Goal: Task Accomplishment & Management: Manage account settings

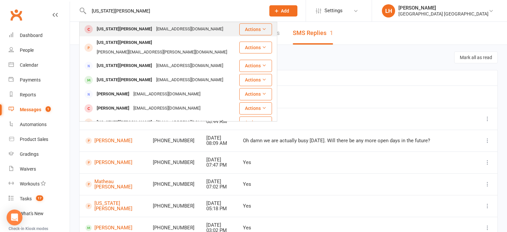
type input "[US_STATE][PERSON_NAME]"
click at [154, 28] on div "[EMAIL_ADDRESS][DOMAIN_NAME]" at bounding box center [189, 29] width 71 height 10
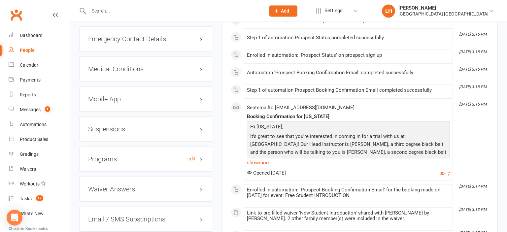
scroll to position [662, 0]
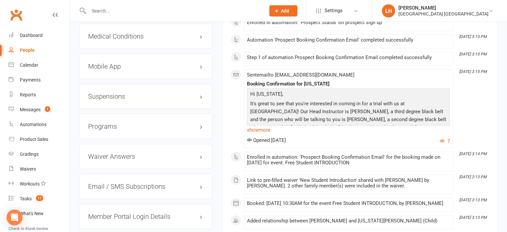
click at [105, 63] on h3 "Mobile App" at bounding box center [145, 66] width 115 height 7
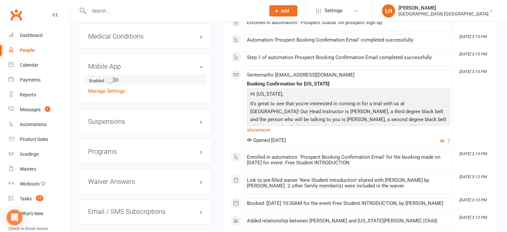
click at [112, 78] on li "Enabled:" at bounding box center [145, 80] width 115 height 10
click at [112, 77] on span at bounding box center [110, 80] width 7 height 7
click at [108, 79] on input "checkbox" at bounding box center [108, 79] width 0 height 0
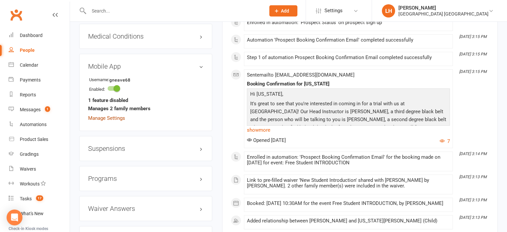
click at [115, 115] on link "Manage Settings" at bounding box center [106, 118] width 37 height 6
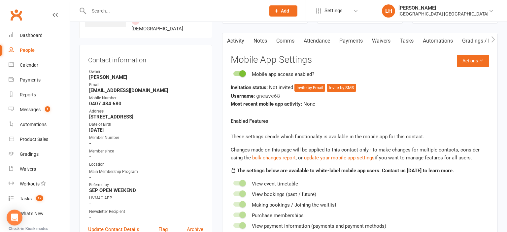
scroll to position [50, 0]
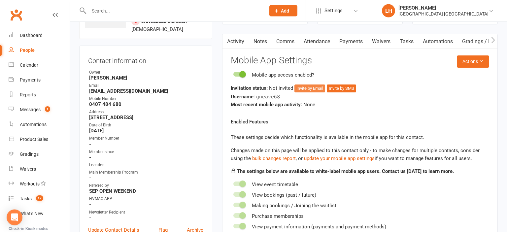
click at [307, 86] on button "Invite by Email" at bounding box center [309, 88] width 31 height 8
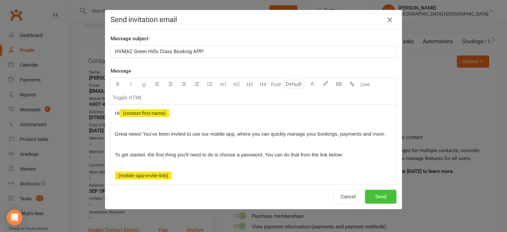
click at [376, 193] on button "Send" at bounding box center [380, 197] width 31 height 14
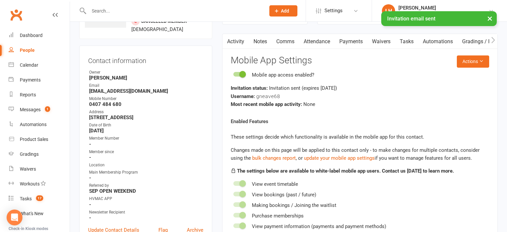
drag, startPoint x: 316, startPoint y: 39, endPoint x: 315, endPoint y: 43, distance: 4.1
click at [316, 39] on link "Attendance" at bounding box center [317, 41] width 36 height 15
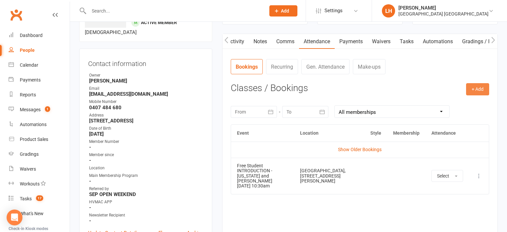
click at [476, 86] on button "+ Add" at bounding box center [477, 89] width 23 height 12
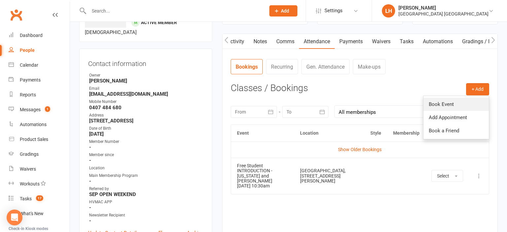
click at [437, 107] on link "Book Event" at bounding box center [455, 104] width 65 height 13
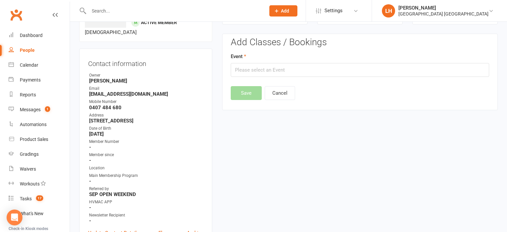
scroll to position [50, 0]
click at [256, 66] on input "text" at bounding box center [360, 70] width 258 height 14
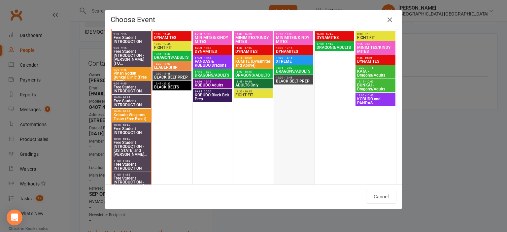
scroll to position [400, 0]
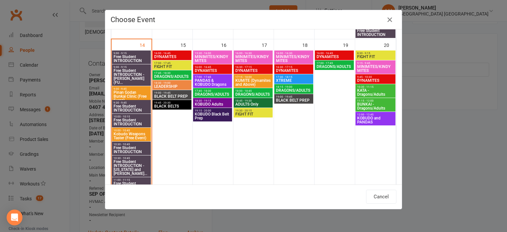
click at [377, 71] on span "MINIMITES/KINDYMITES" at bounding box center [375, 69] width 37 height 8
type input "MINIMITES/KINDYMITES - Sep 20, 2025 9:15:00 AM"
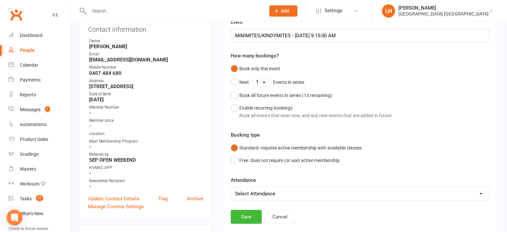
scroll to position [85, 0]
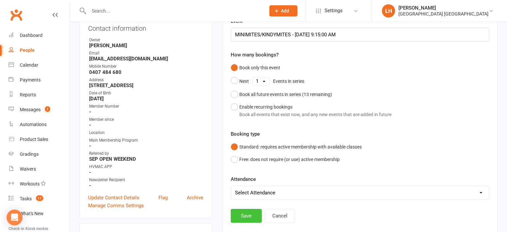
click at [250, 214] on button "Save" at bounding box center [246, 216] width 31 height 14
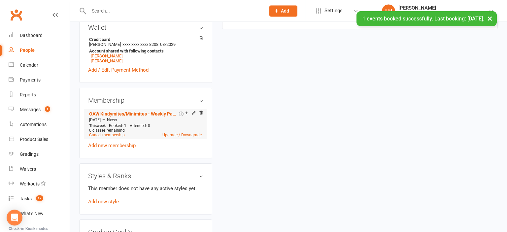
scroll to position [294, 0]
click at [98, 58] on link "[PERSON_NAME]" at bounding box center [107, 60] width 32 height 5
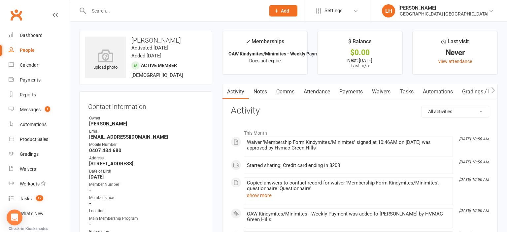
click at [322, 93] on link "Attendance" at bounding box center [317, 91] width 36 height 15
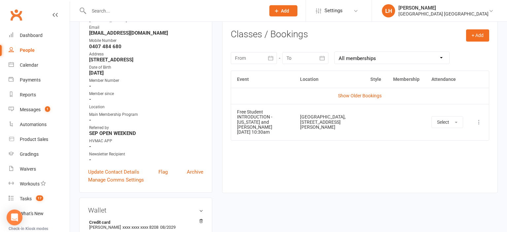
scroll to position [104, 0]
click at [468, 37] on button "+ Add" at bounding box center [477, 35] width 23 height 12
click at [431, 57] on link "Add Appointment" at bounding box center [455, 63] width 65 height 13
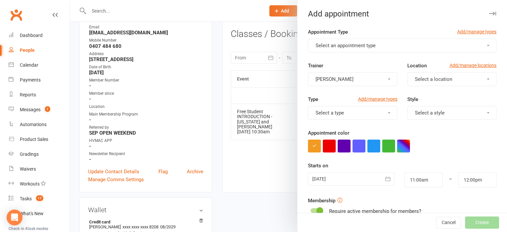
click at [213, 56] on div at bounding box center [288, 116] width 437 height 232
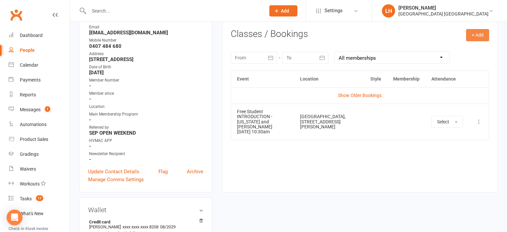
click at [477, 36] on button "+ Add" at bounding box center [477, 35] width 23 height 12
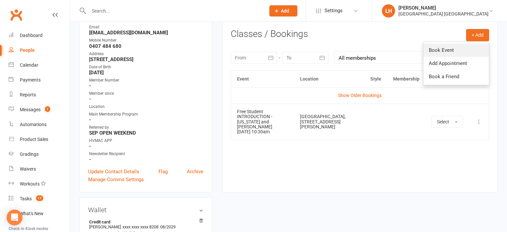
click at [450, 47] on link "Book Event" at bounding box center [455, 50] width 65 height 13
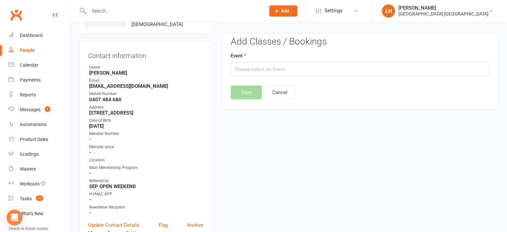
scroll to position [50, 0]
click at [262, 68] on input "text" at bounding box center [360, 70] width 258 height 14
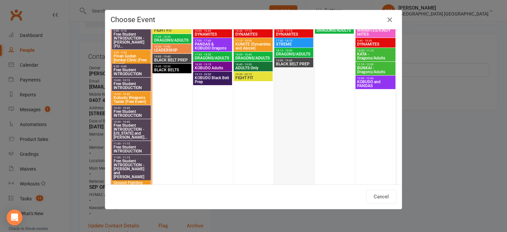
scroll to position [400, 0]
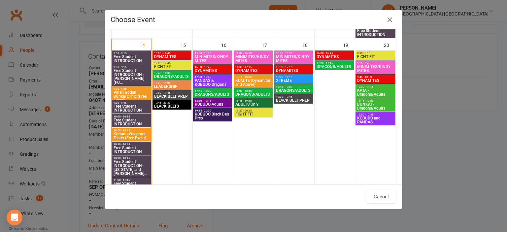
click at [370, 68] on span "MINIMITES/KINDYMITES" at bounding box center [375, 69] width 37 height 8
type input "MINIMITES/KINDYMITES - Sep 20, 2025 9:15:00 AM"
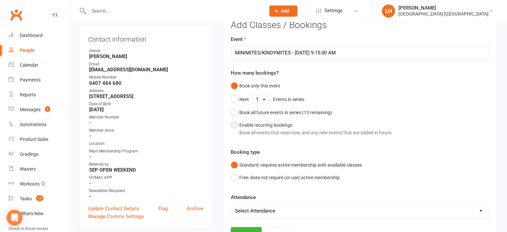
scroll to position [85, 0]
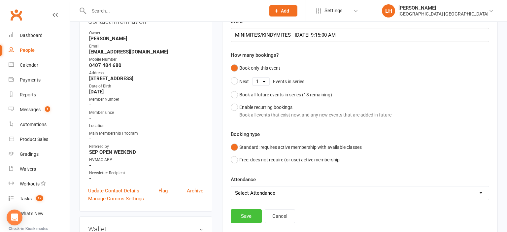
click at [244, 210] on button "Save" at bounding box center [246, 216] width 31 height 14
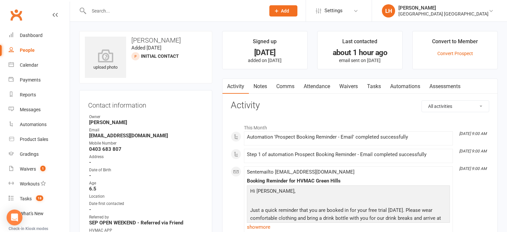
click at [130, 13] on input "text" at bounding box center [174, 10] width 174 height 9
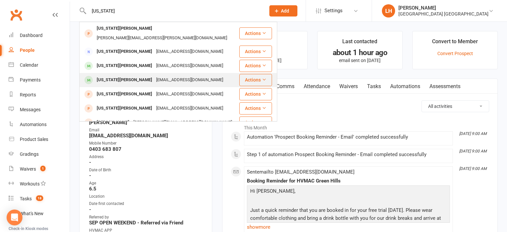
type input "[US_STATE]"
click at [154, 75] on div "[EMAIL_ADDRESS][DOMAIN_NAME]" at bounding box center [189, 80] width 71 height 10
